Goal: Task Accomplishment & Management: Complete application form

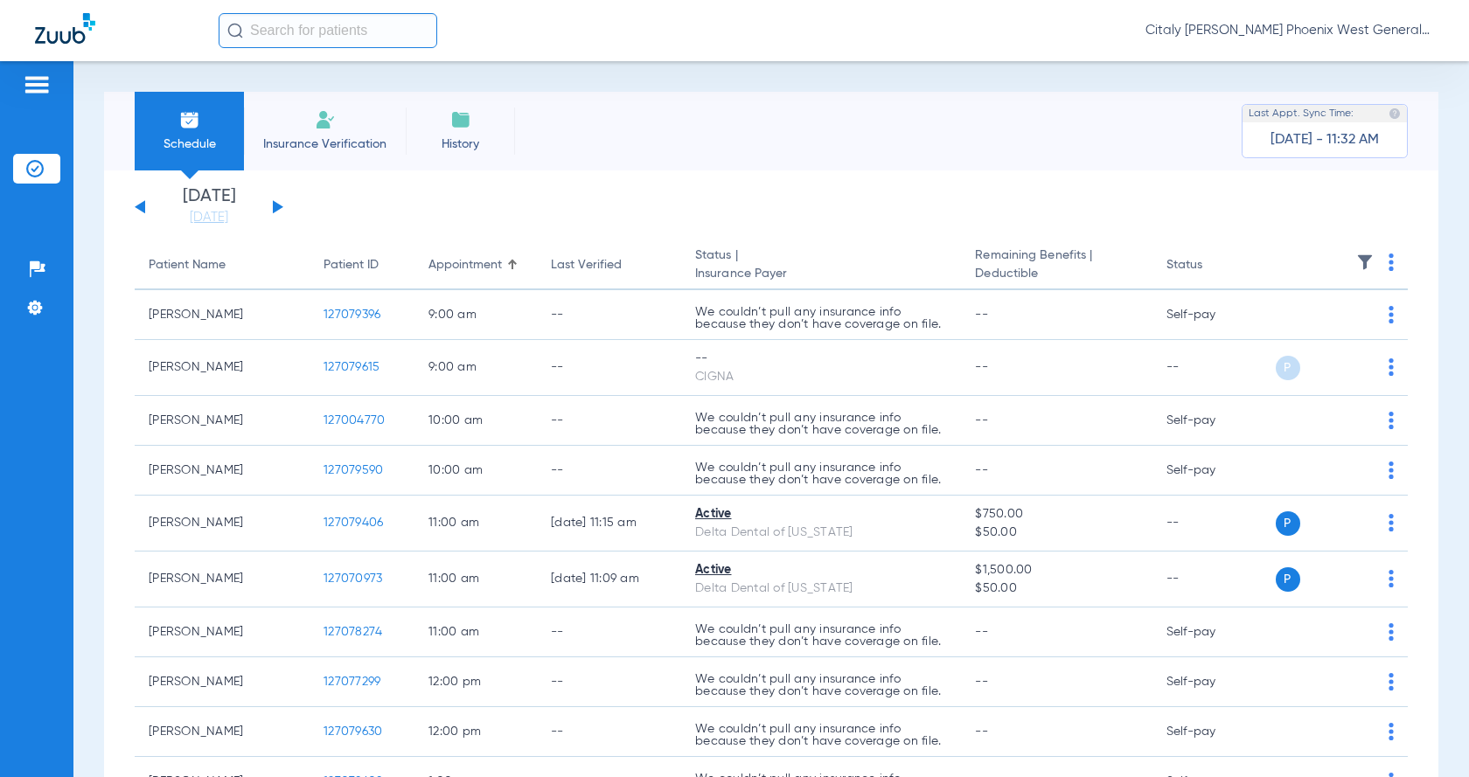
click at [339, 139] on span "Insurance Verification" at bounding box center [325, 144] width 136 height 17
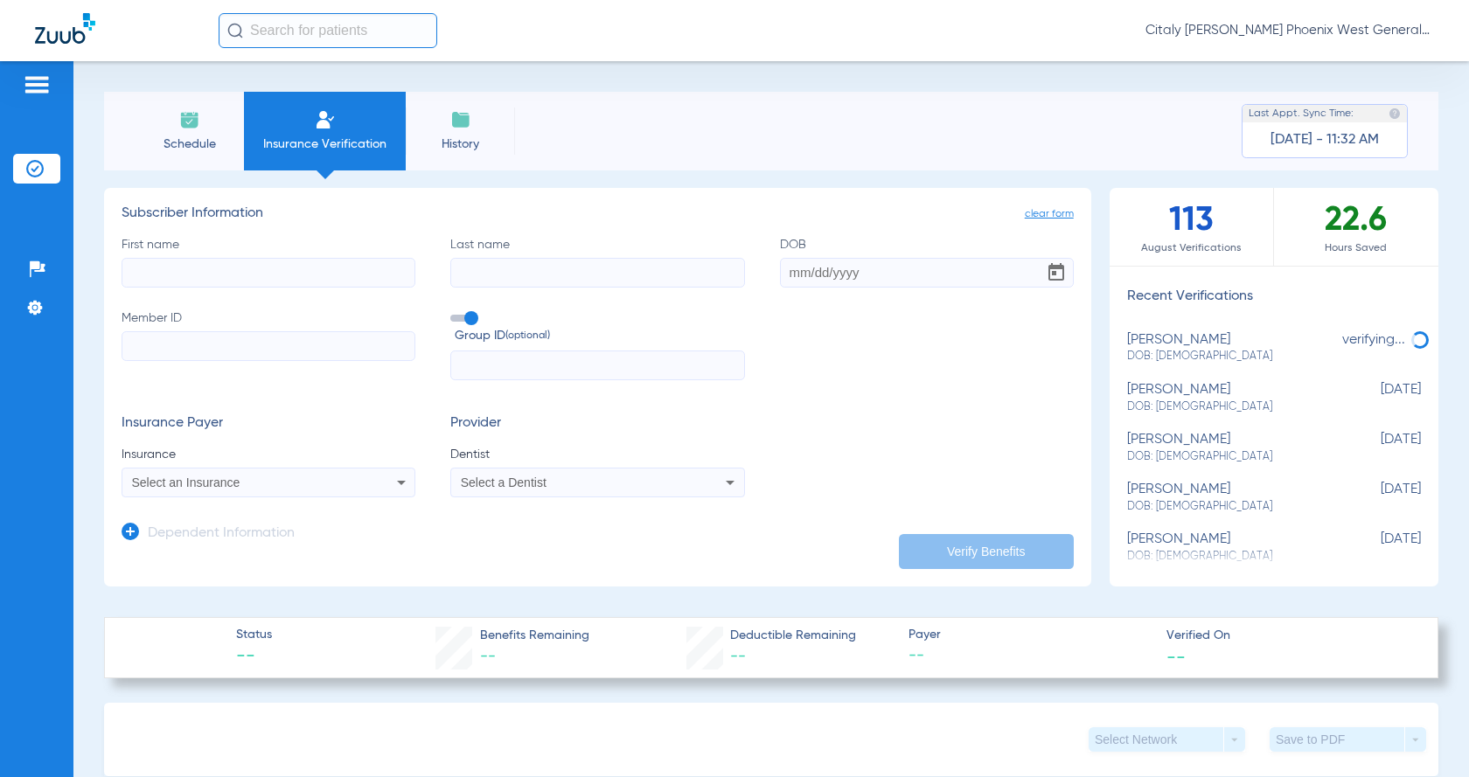
click at [240, 352] on input "Member ID" at bounding box center [269, 346] width 294 height 30
click at [184, 277] on input "First name" at bounding box center [269, 273] width 294 height 30
type input "[GEOGRAPHIC_DATA]"
click at [192, 490] on div "Select an Insurance" at bounding box center [268, 482] width 292 height 21
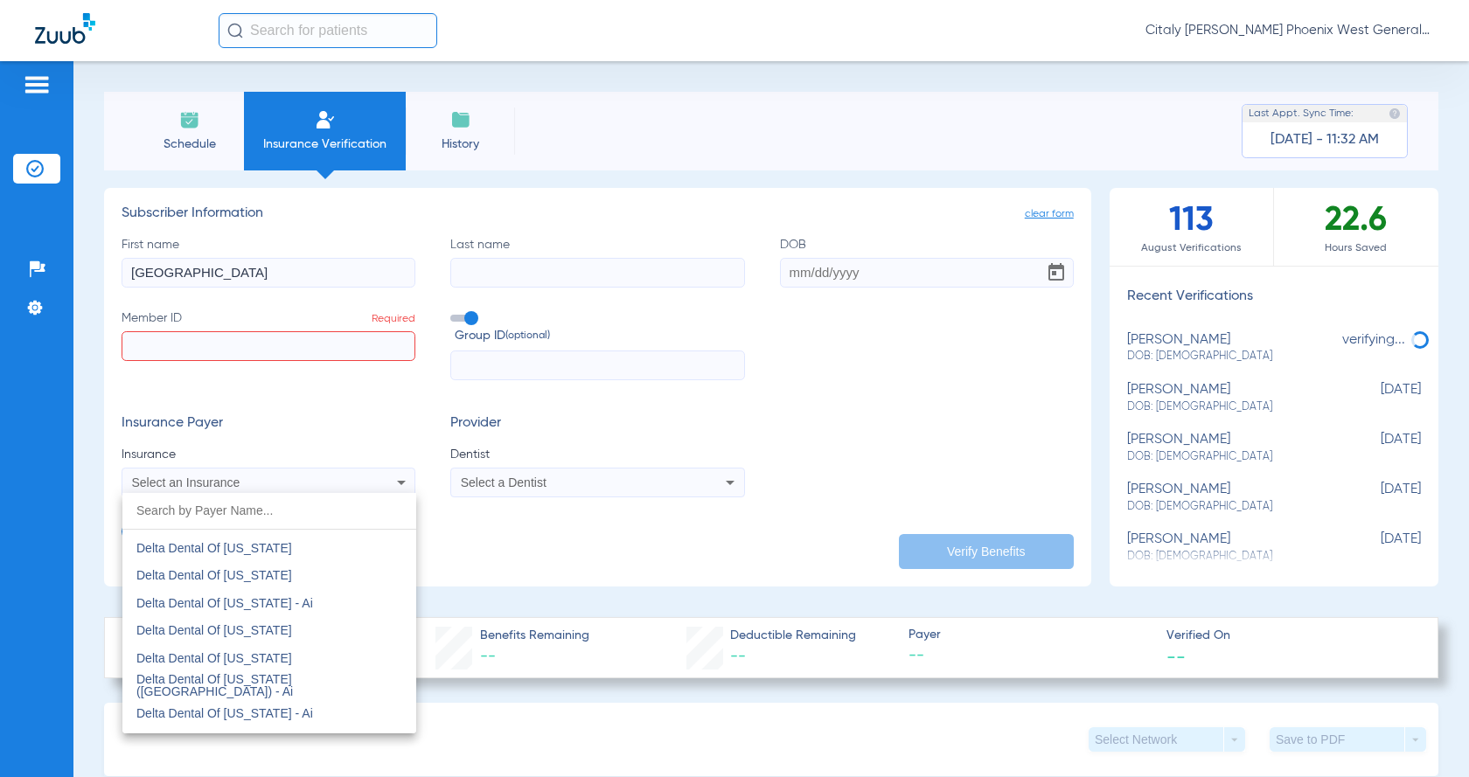
scroll to position [4021, 0]
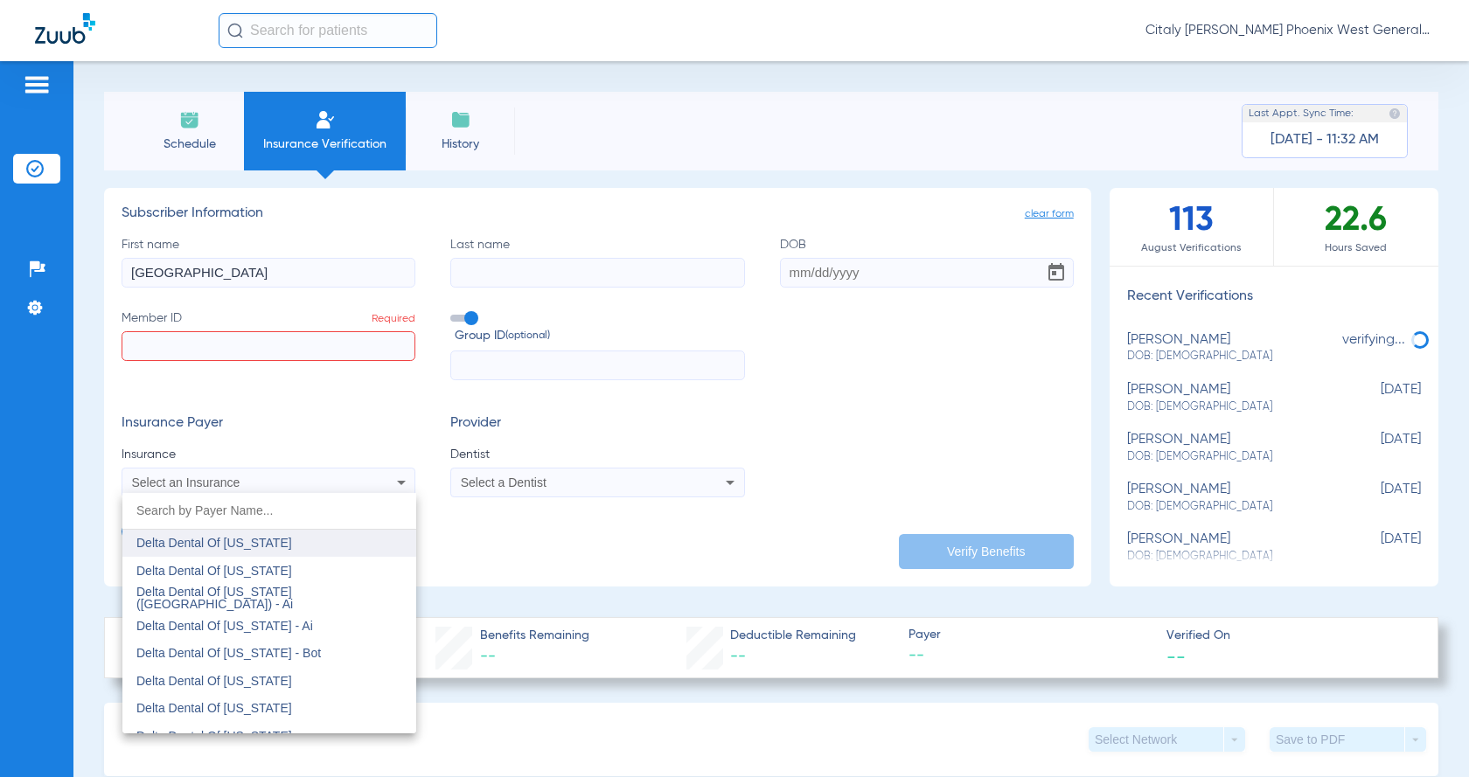
click at [259, 549] on span "Delta Dental Of [US_STATE]" at bounding box center [214, 543] width 156 height 14
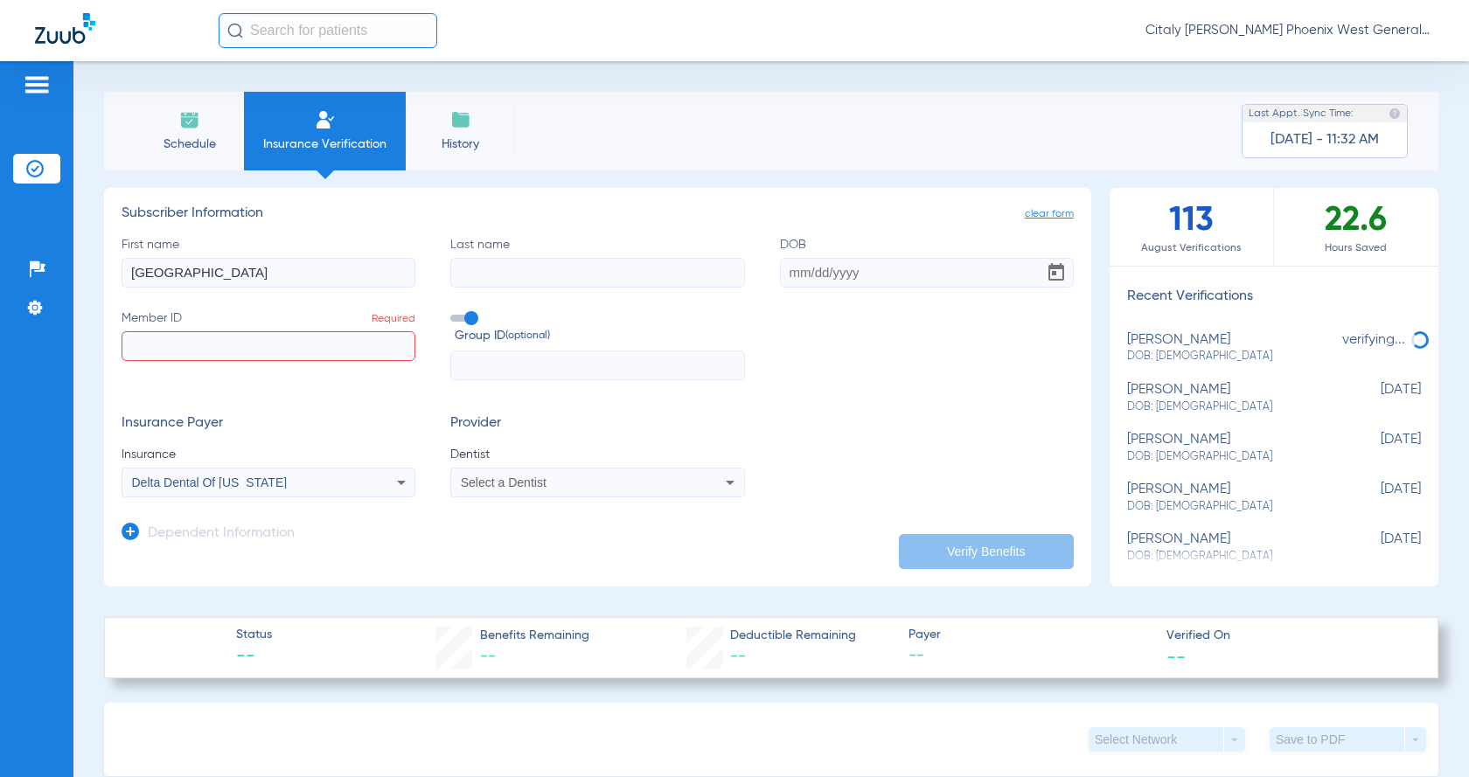
paste input "946934169"
type input "946934169"
drag, startPoint x: 226, startPoint y: 266, endPoint x: 9, endPoint y: 110, distance: 266.9
click at [0, 115] on div "Patients Insurance Verification Setup Help Center Settings Schedule Insurance V…" at bounding box center [734, 449] width 1469 height 777
type input "G"
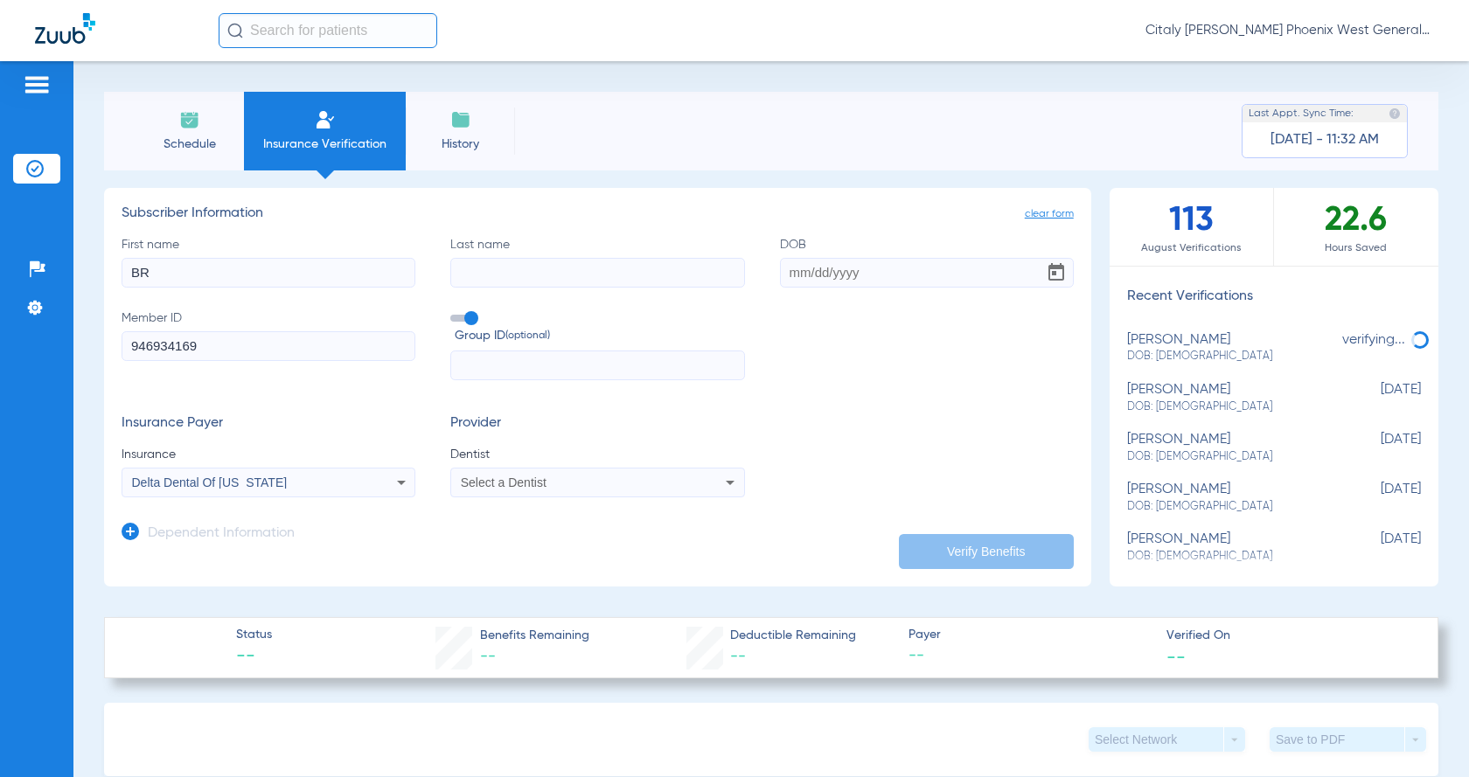
type input "B"
type input "[PERSON_NAME]"
click at [537, 275] on input "Last name" at bounding box center [597, 273] width 294 height 30
type input "[PERSON_NAME]"
click at [789, 280] on input "DOB" at bounding box center [927, 273] width 294 height 30
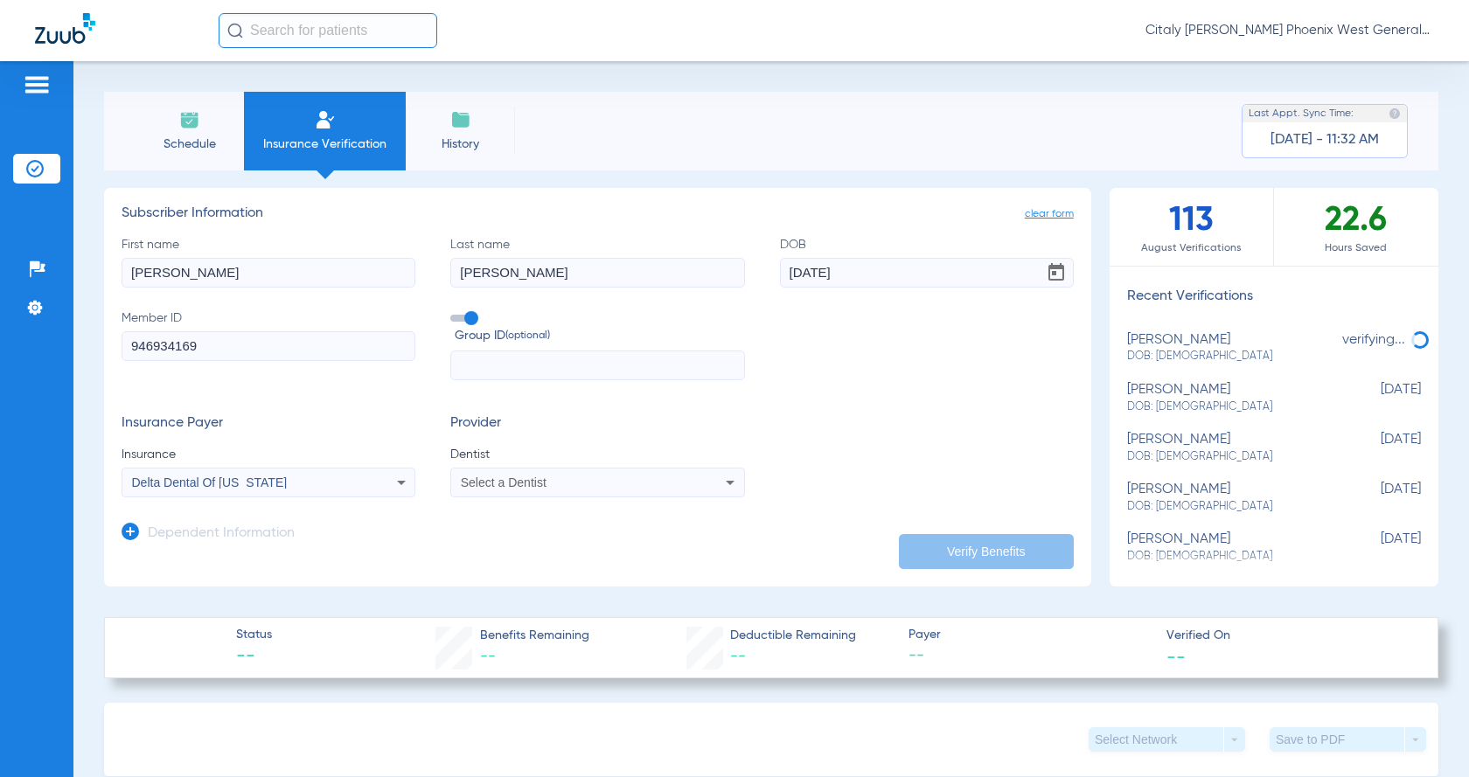
type input "[DATE]"
click at [879, 439] on div "Insurance Payer Insurance Delta Dental Of [US_STATE] Provider Dentist Select a …" at bounding box center [598, 456] width 952 height 82
click at [669, 372] on input "text" at bounding box center [597, 366] width 294 height 30
click at [523, 500] on app-dependent-form "Dependent Information" at bounding box center [598, 526] width 952 height 59
click at [523, 485] on span "Select a Dentist" at bounding box center [504, 483] width 86 height 14
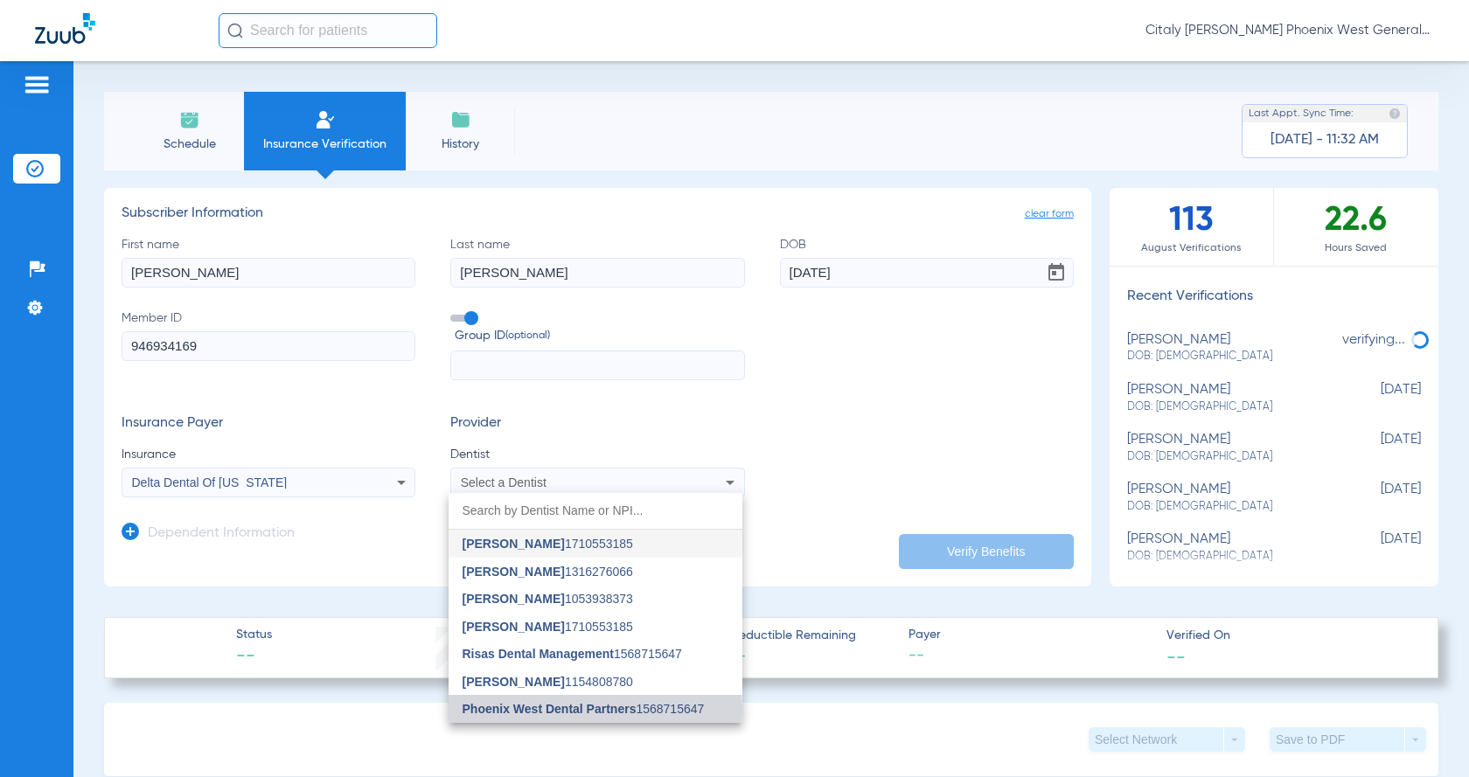
click at [588, 711] on span "Phoenix West Dental Partners" at bounding box center [549, 709] width 174 height 14
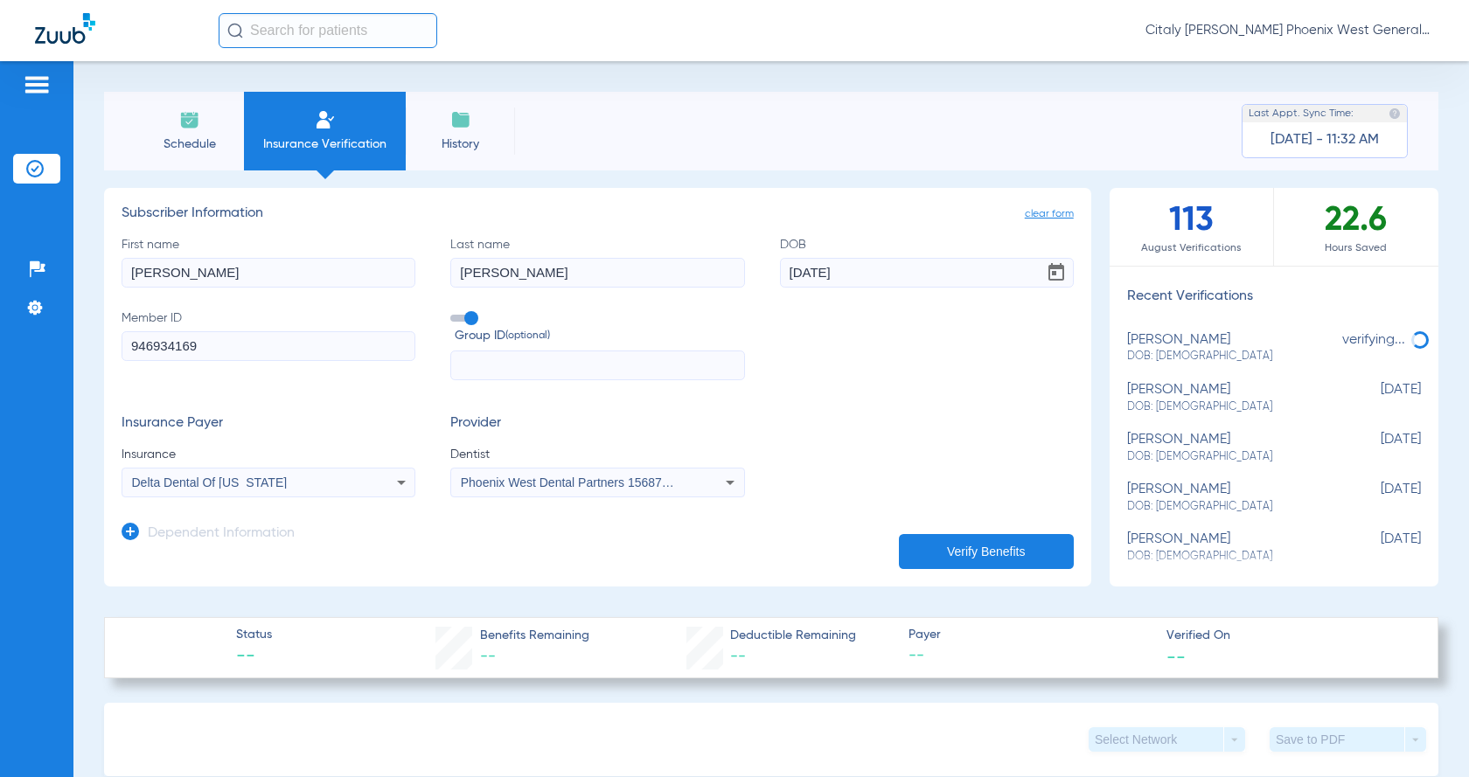
click at [949, 543] on button "Verify Benefits" at bounding box center [986, 551] width 175 height 35
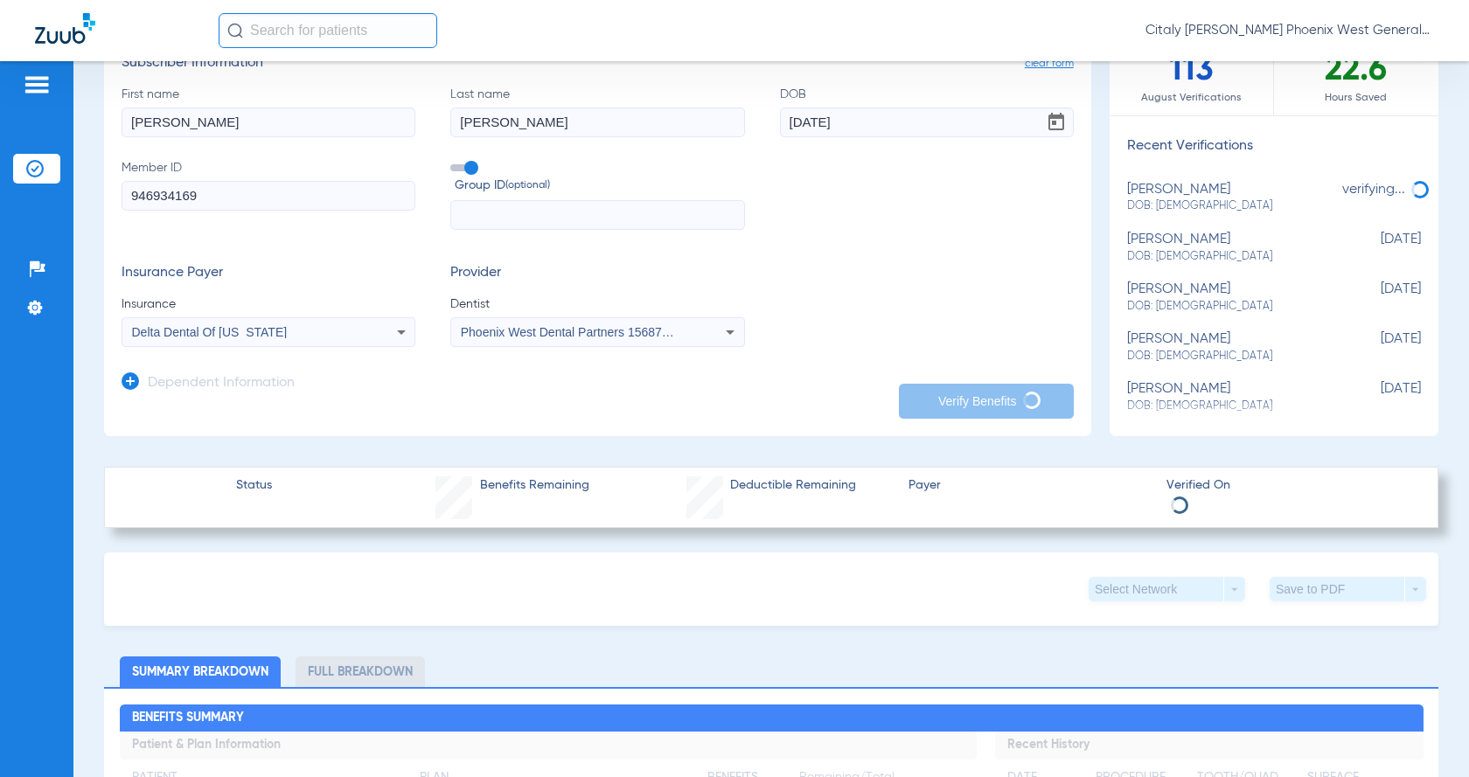
scroll to position [350, 0]
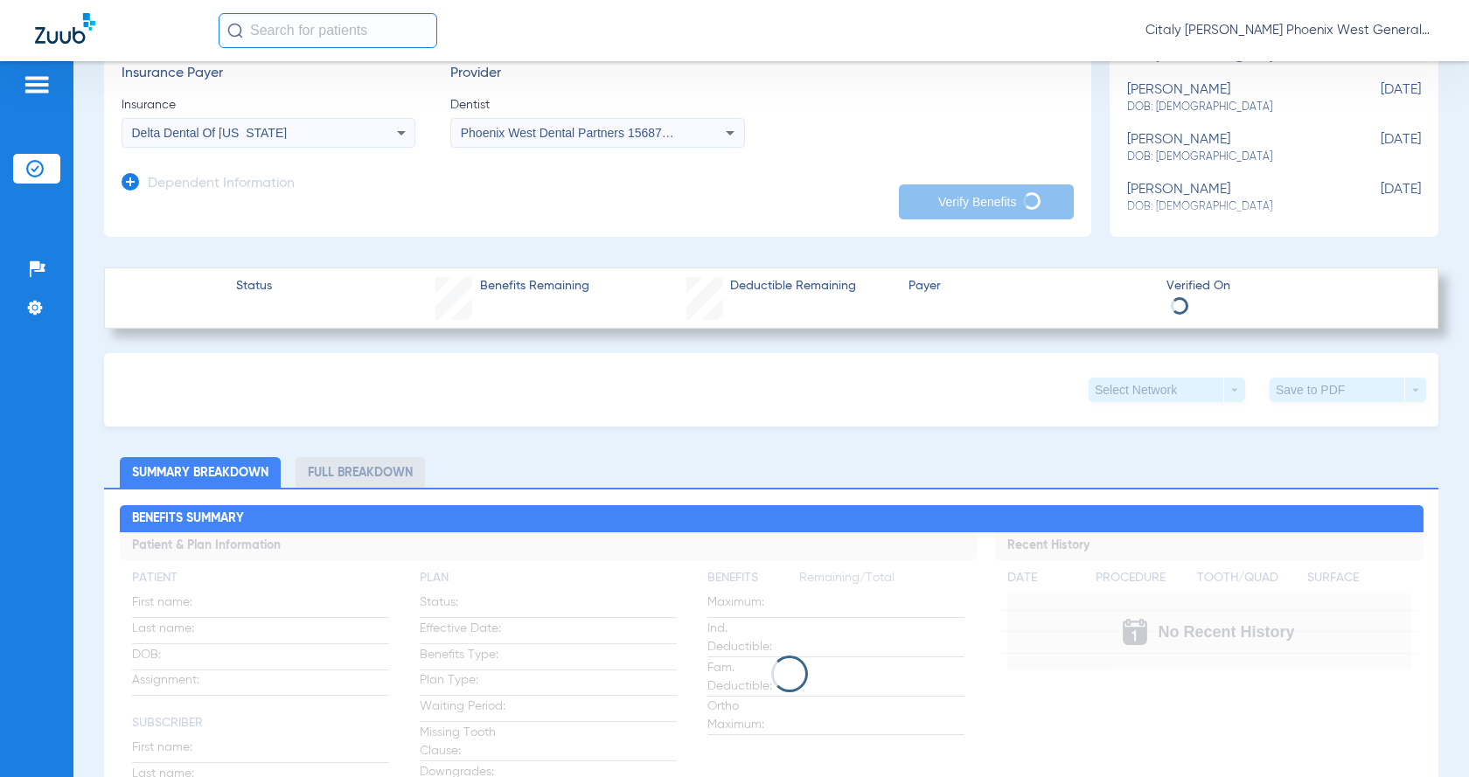
type input "[PERSON_NAME]"
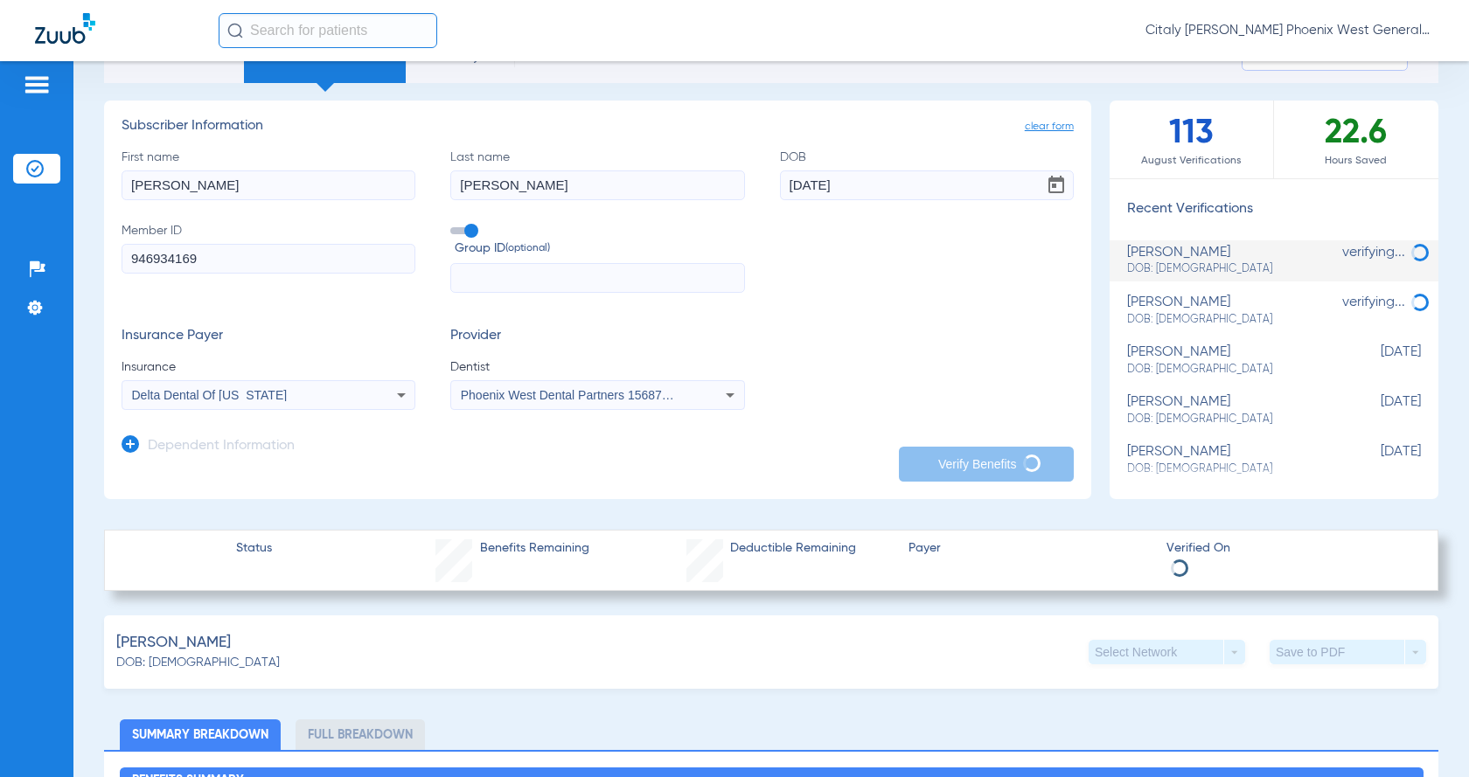
scroll to position [0, 0]
